Goal: Information Seeking & Learning: Check status

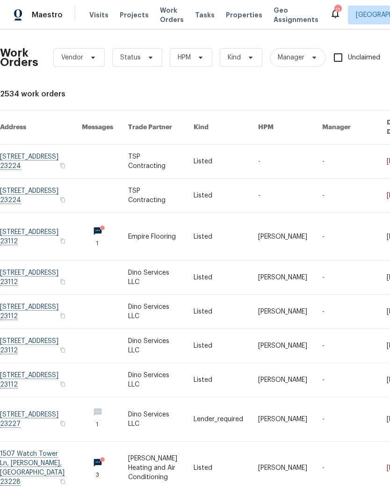
click at [51, 184] on link at bounding box center [41, 196] width 82 height 34
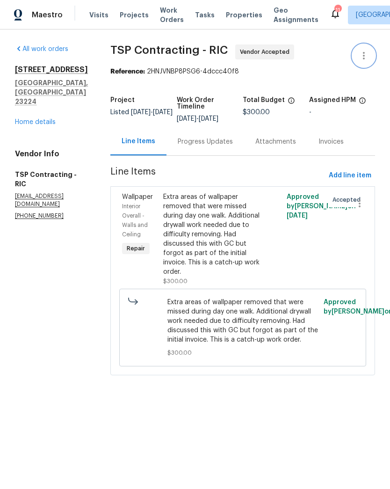
click at [359, 53] on icon "button" at bounding box center [363, 55] width 11 height 11
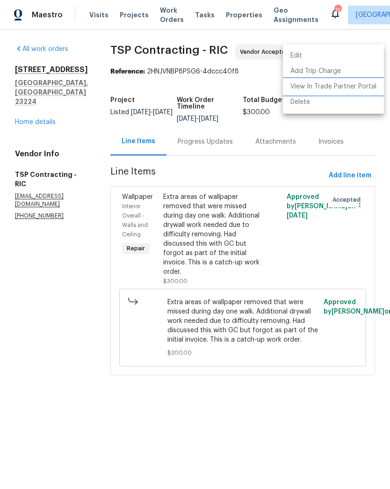
click at [323, 89] on li "View In Trade Partner Portal" at bounding box center [333, 86] width 101 height 15
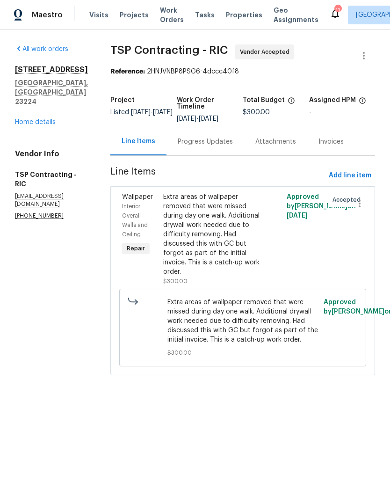
click at [22, 119] on link "Home details" at bounding box center [35, 122] width 41 height 7
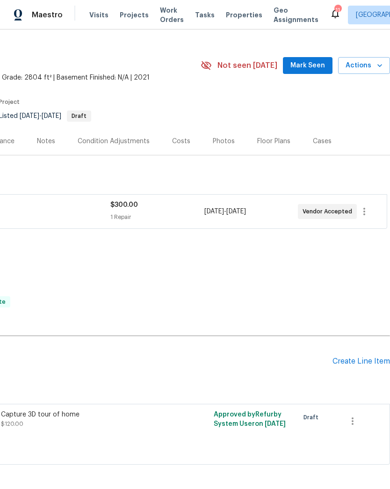
scroll to position [15, 138]
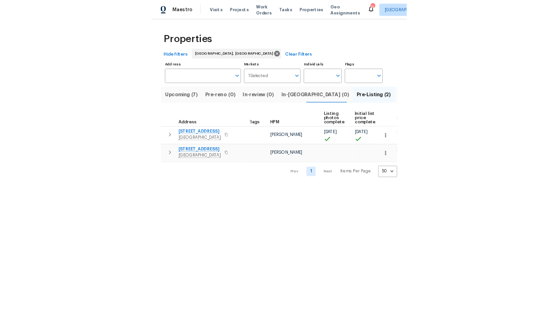
scroll to position [0, 4]
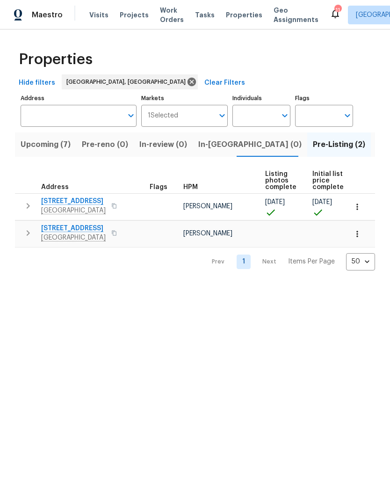
click at [37, 148] on span "Upcoming (7)" at bounding box center [46, 144] width 50 height 13
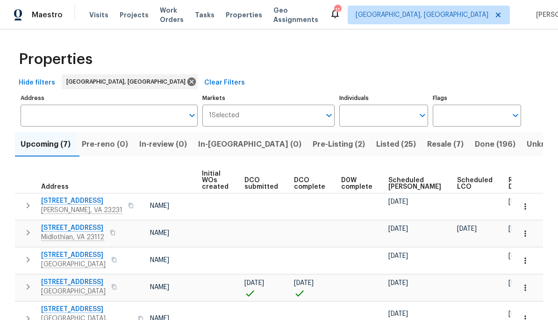
scroll to position [0, 67]
click at [389, 188] on span "Ready Date" at bounding box center [519, 183] width 21 height 13
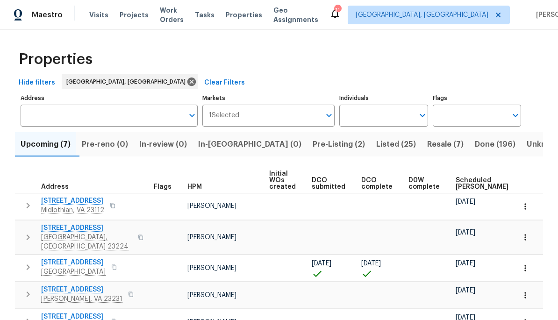
click at [64, 258] on span "4316 Chamberlayne Ave" at bounding box center [73, 262] width 65 height 9
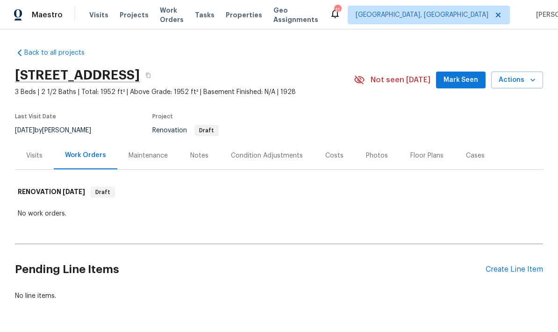
click at [197, 158] on div "Notes" at bounding box center [199, 155] width 18 height 9
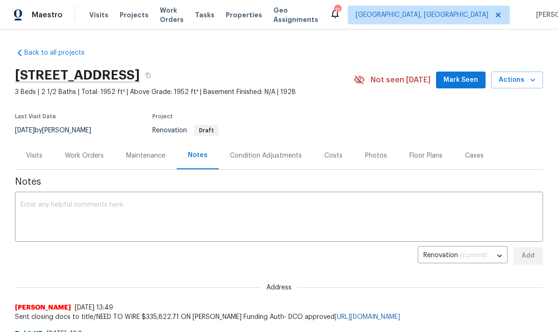
click at [285, 156] on div "Condition Adjustments" at bounding box center [266, 155] width 72 height 9
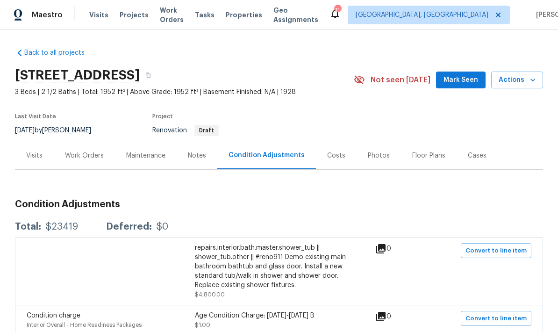
scroll to position [-1, 0]
